Goal: Find specific page/section: Find specific page/section

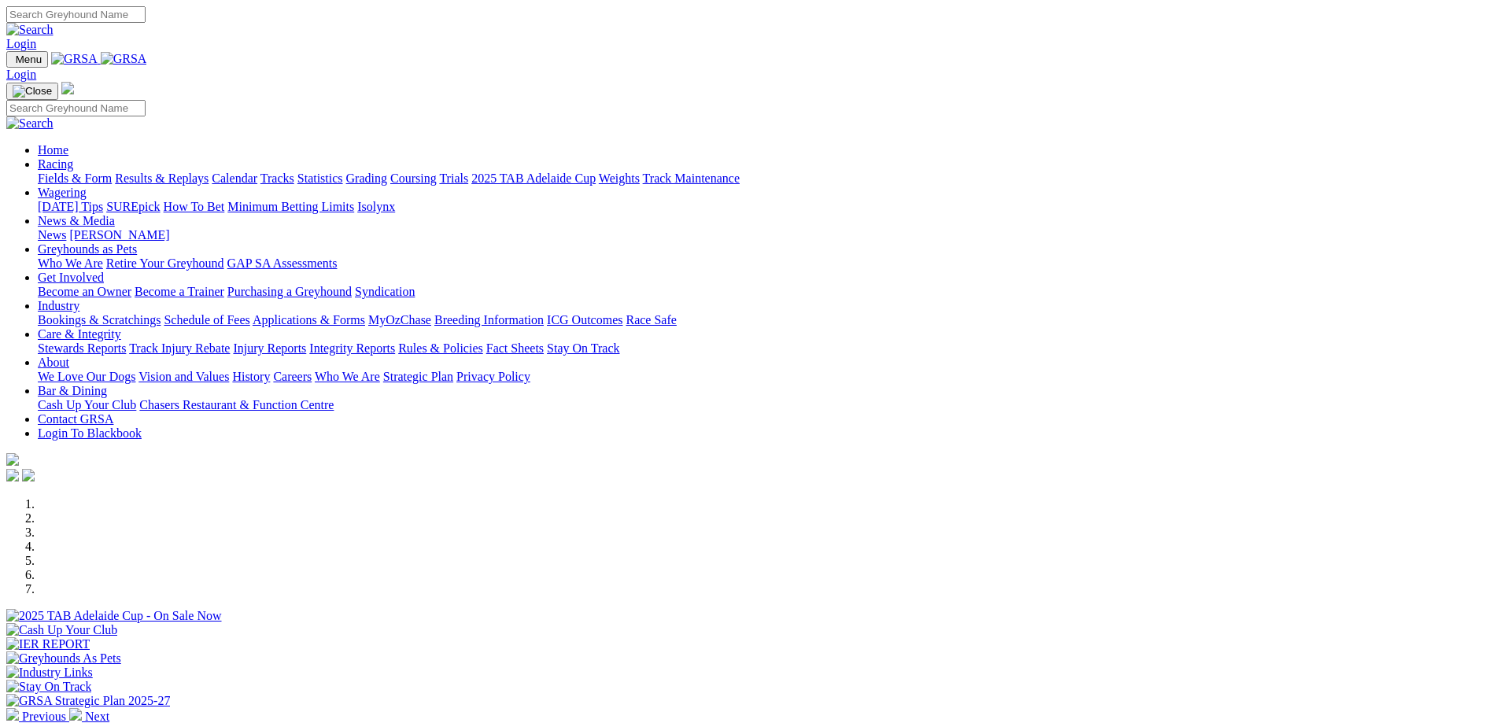
scroll to position [472, 0]
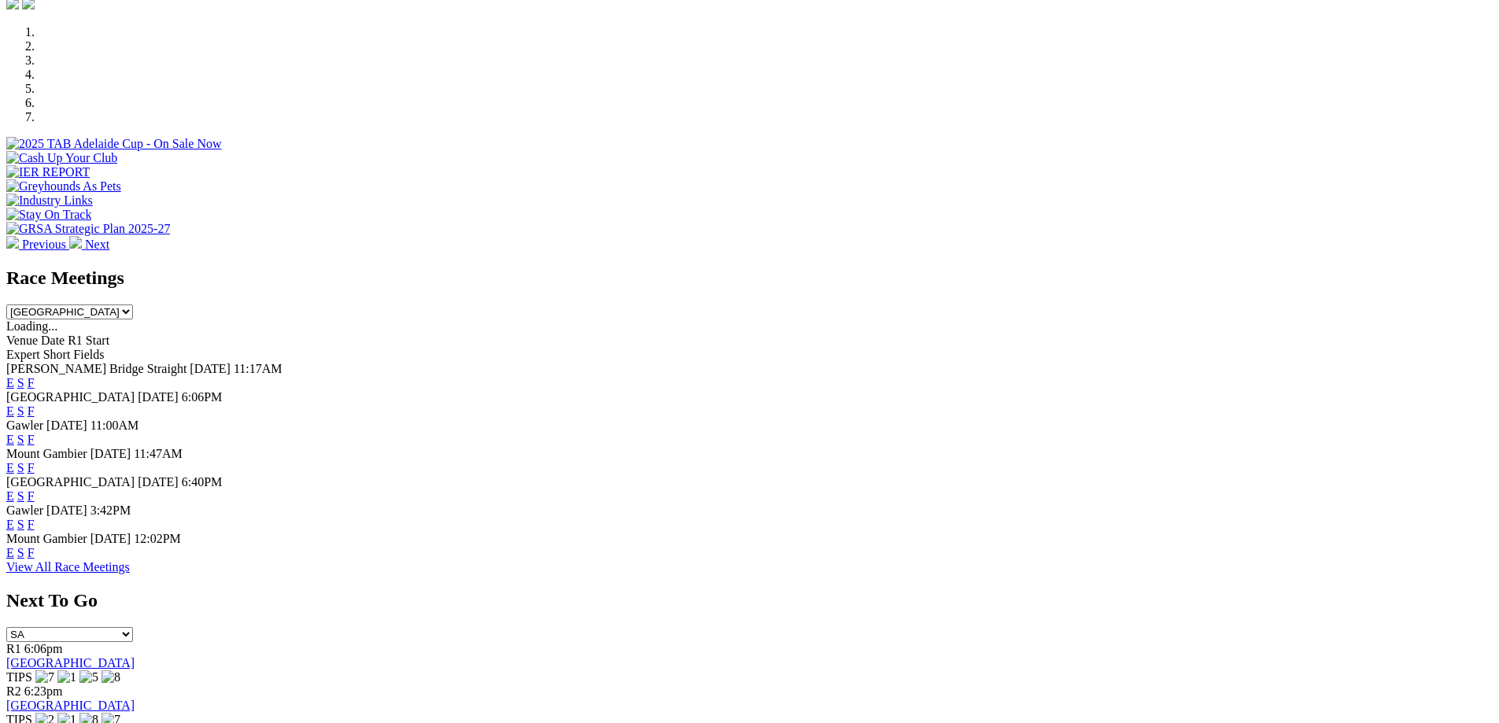
click at [35, 490] on link "F" at bounding box center [31, 496] width 7 height 13
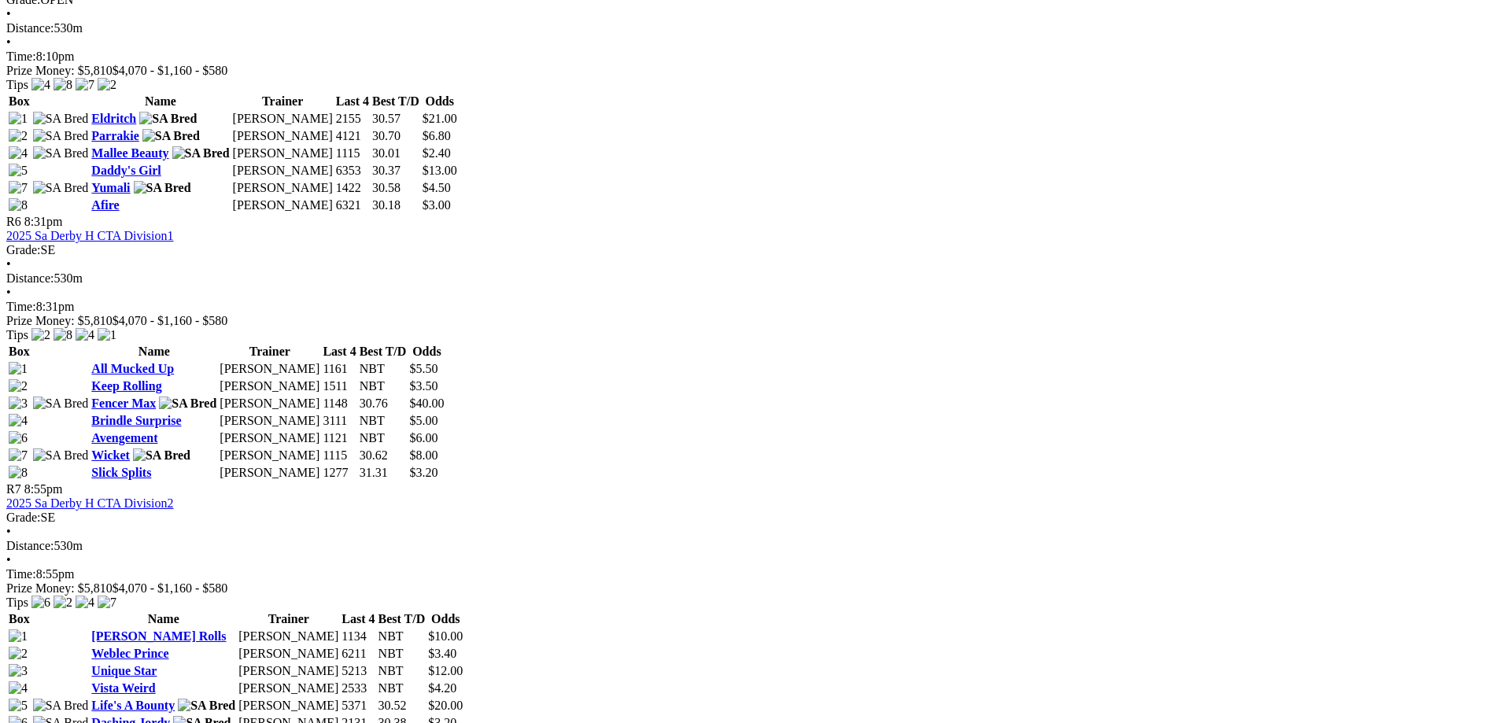
scroll to position [1810, 0]
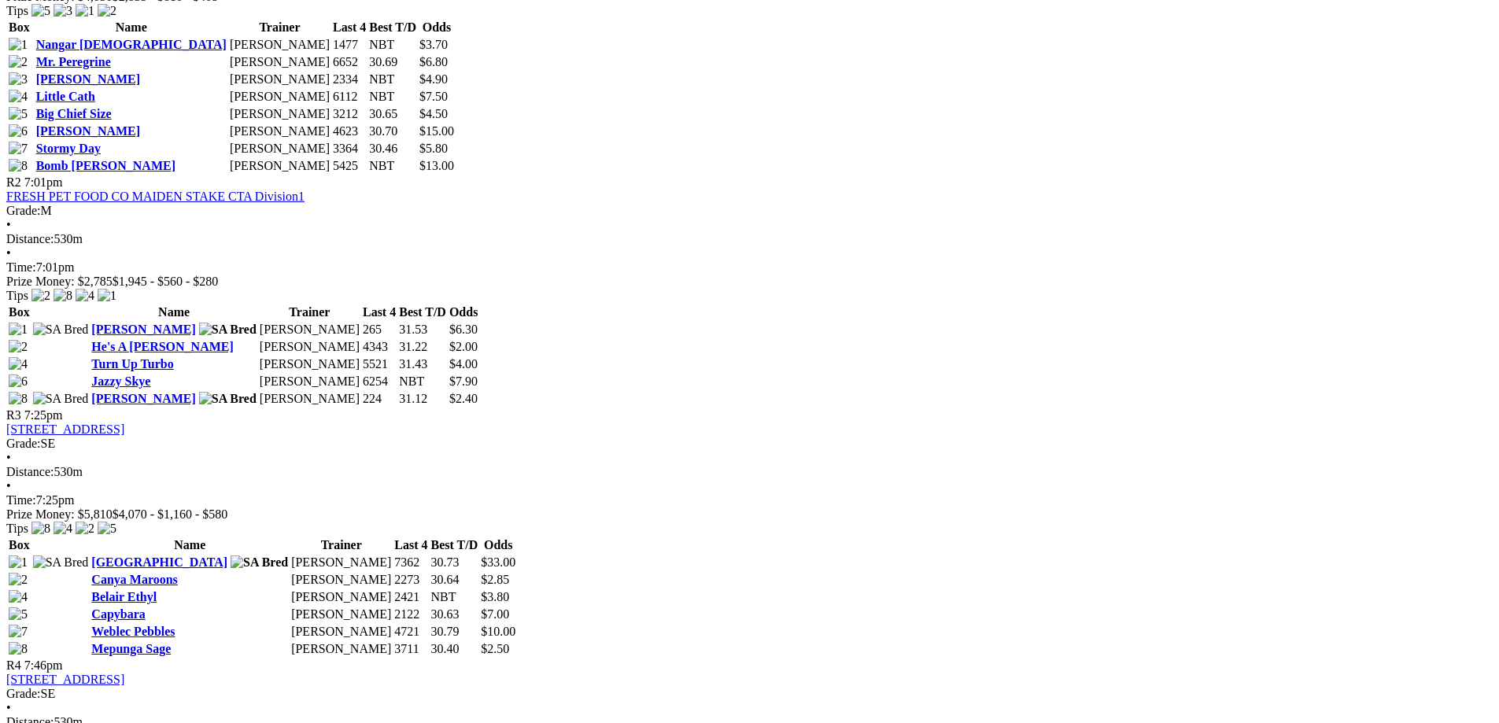
scroll to position [394, 0]
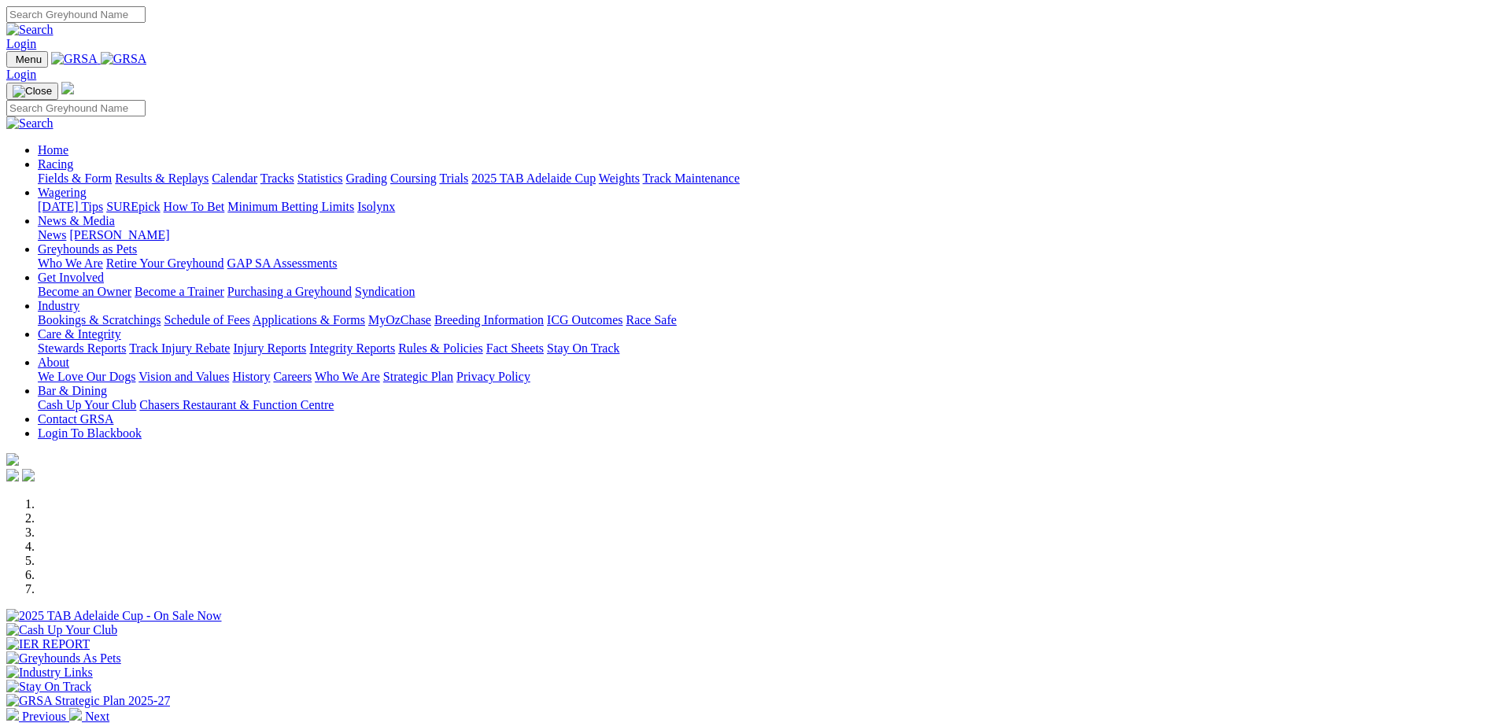
scroll to position [472, 0]
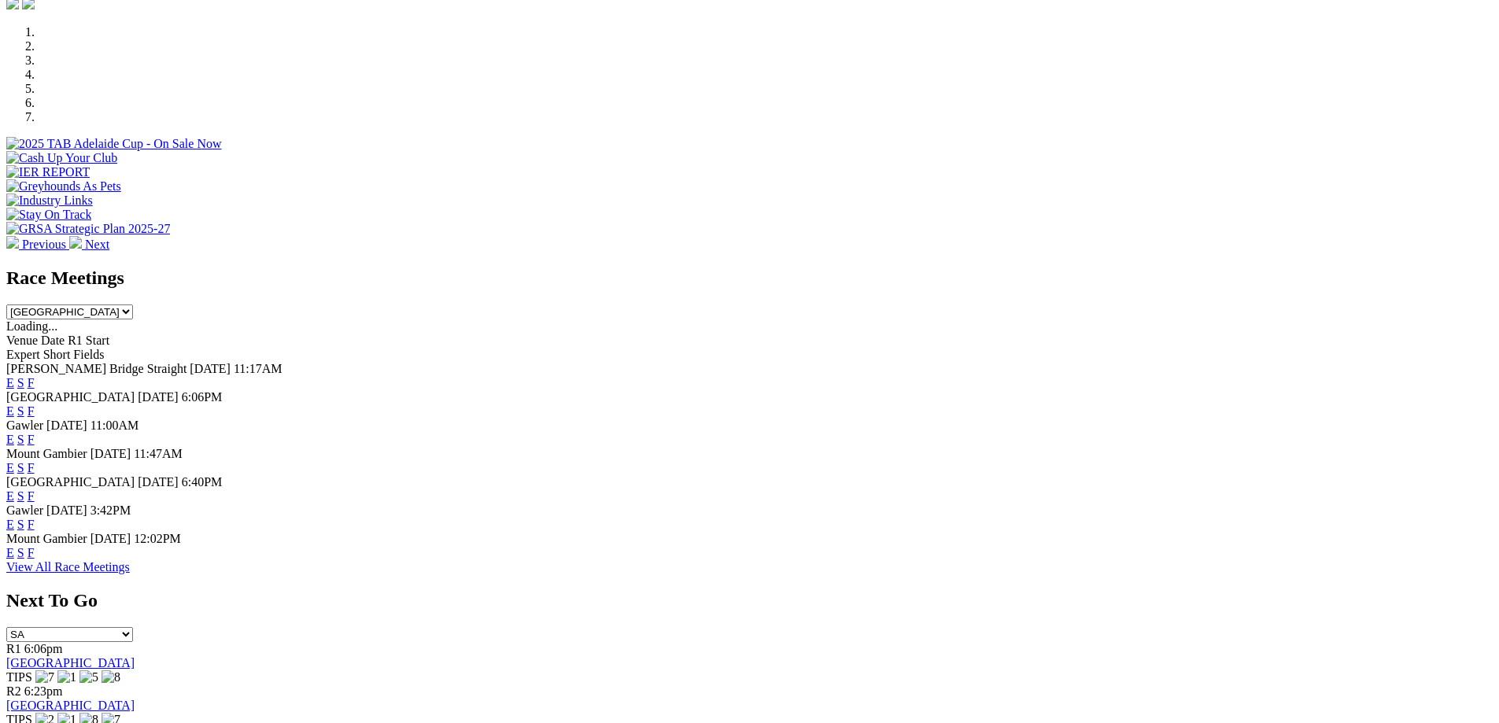
click at [35, 376] on link "F" at bounding box center [31, 382] width 7 height 13
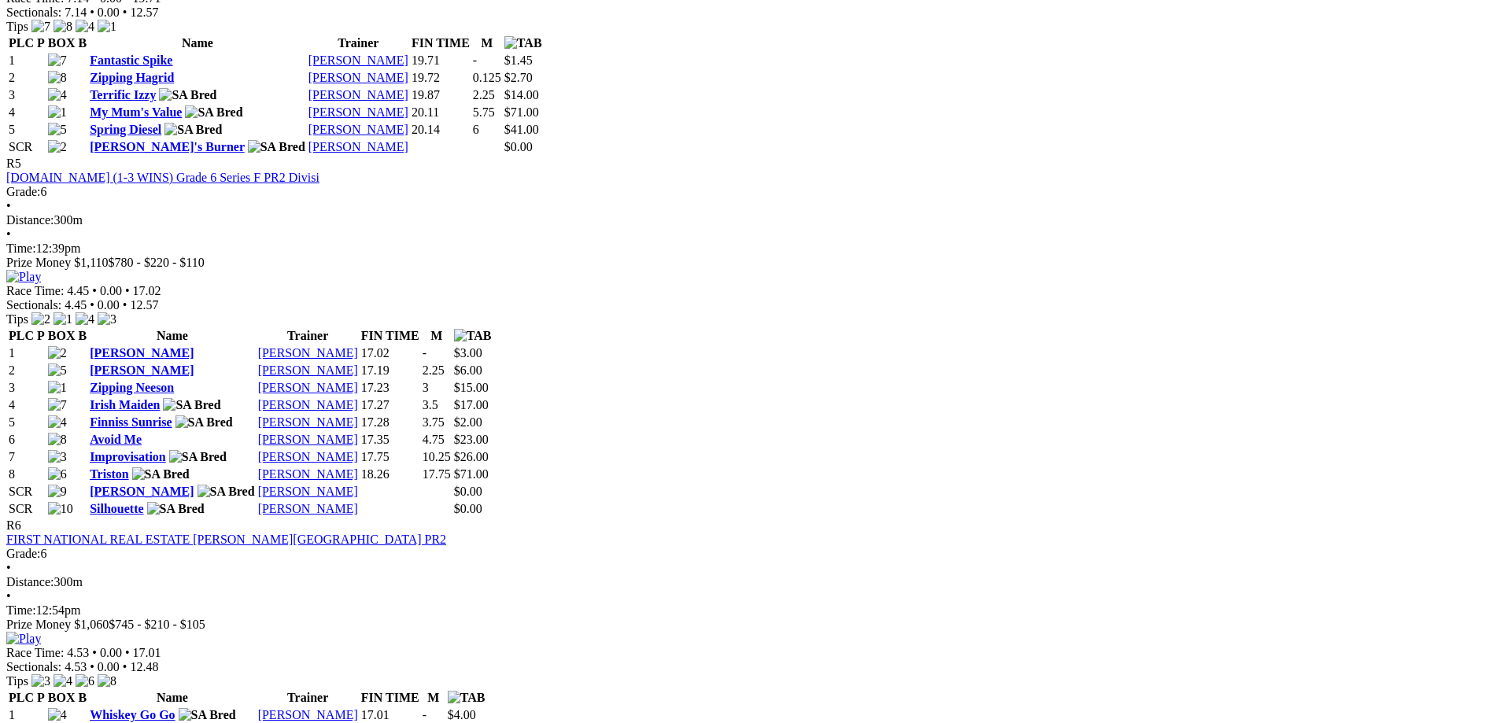
scroll to position [1968, 0]
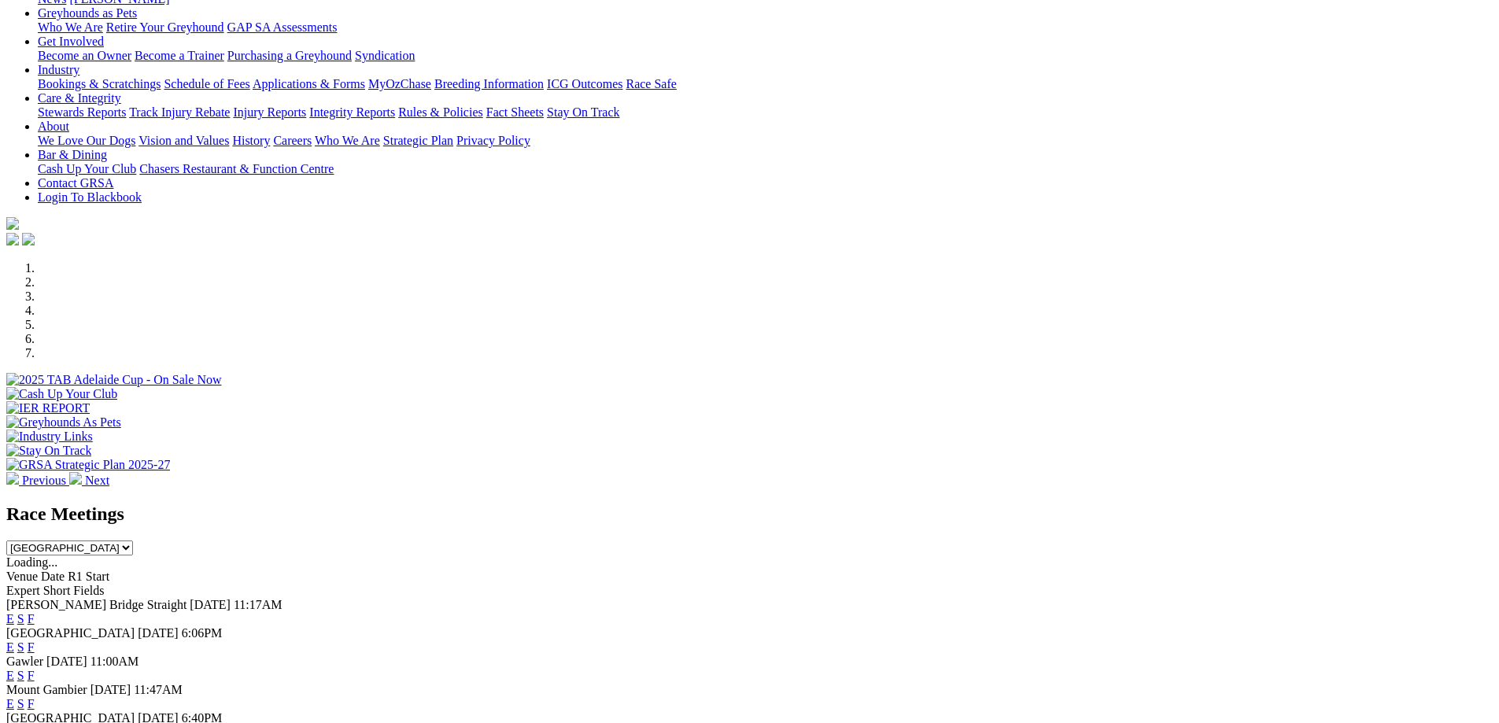
scroll to position [315, 0]
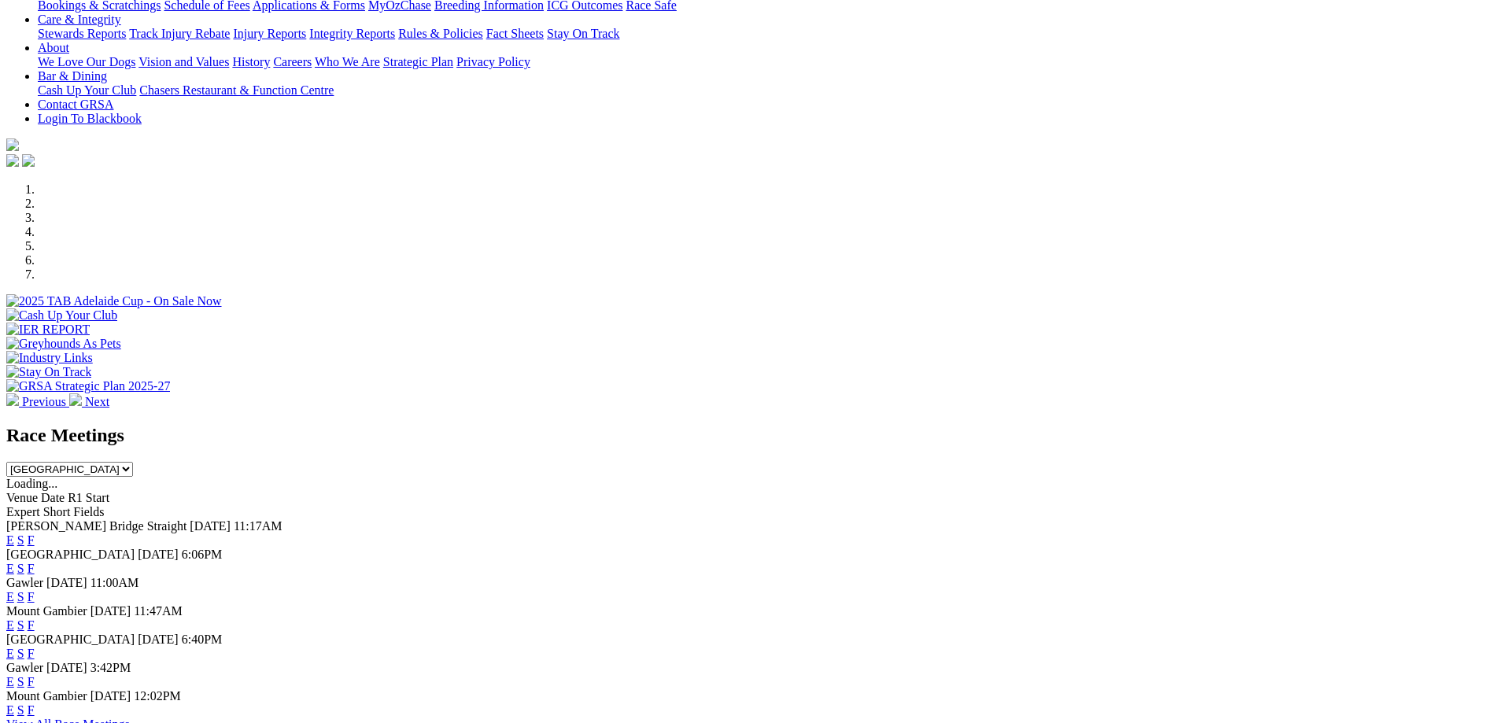
click at [35, 590] on link "F" at bounding box center [31, 596] width 7 height 13
